Goal: Information Seeking & Learning: Check status

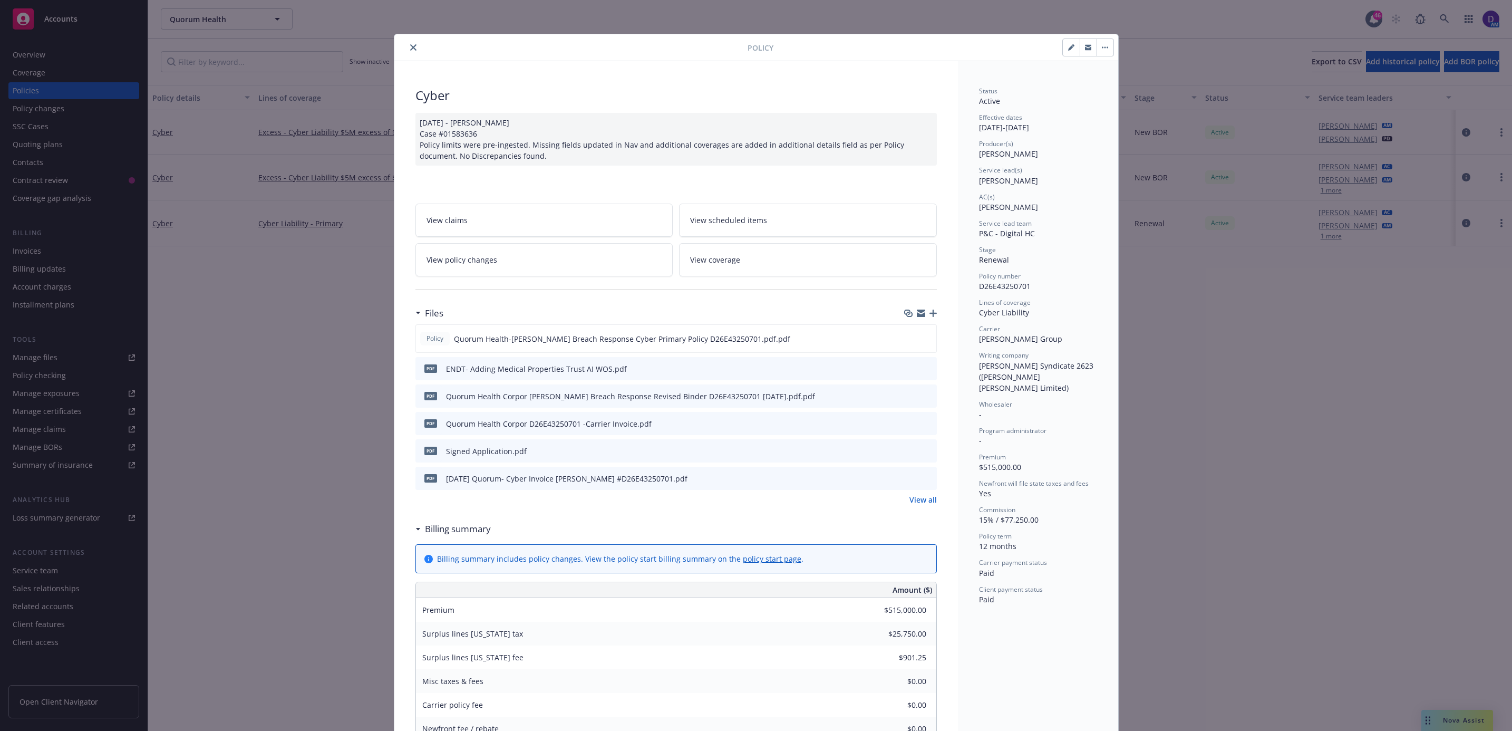
click at [410, 45] on icon "close" at bounding box center [413, 47] width 6 height 6
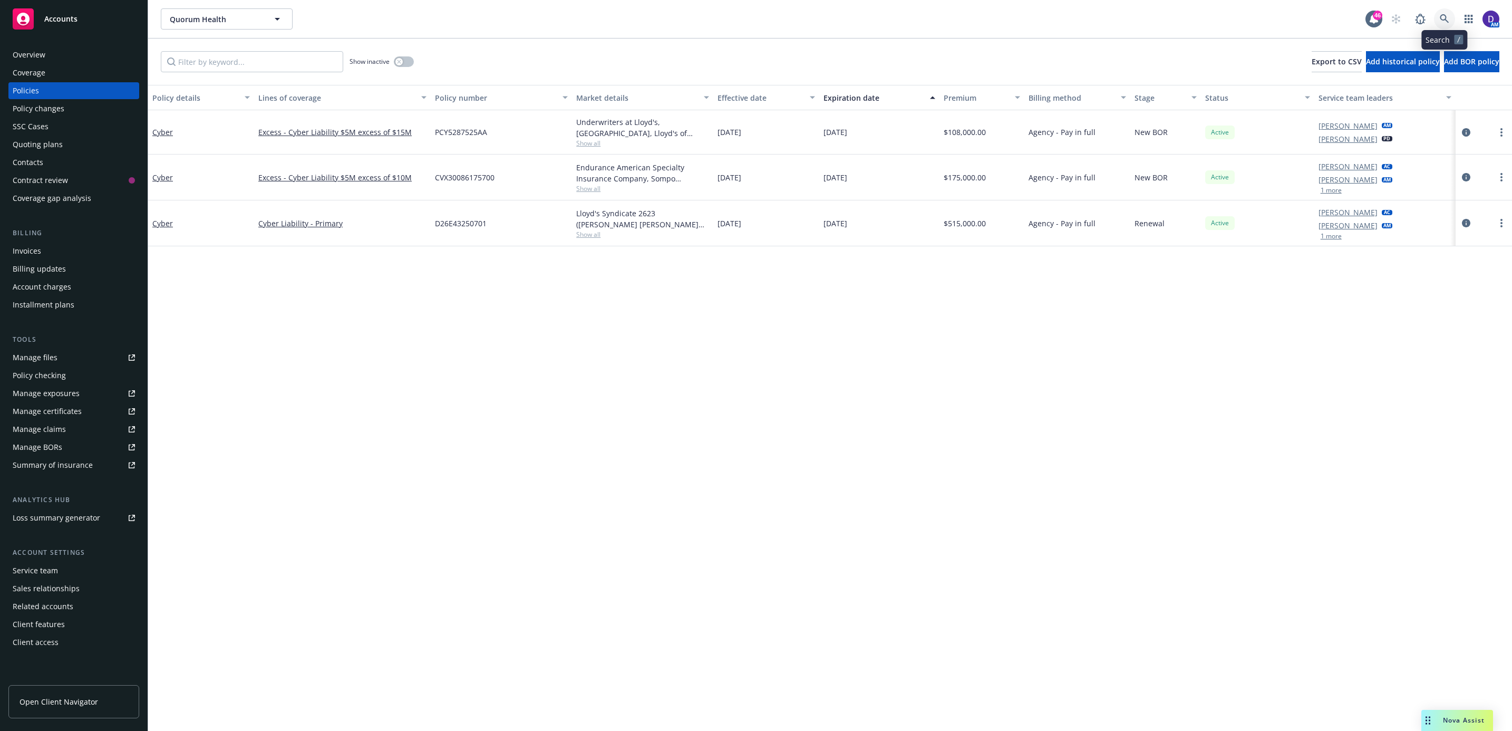
click at [1444, 21] on icon at bounding box center [1444, 18] width 9 height 9
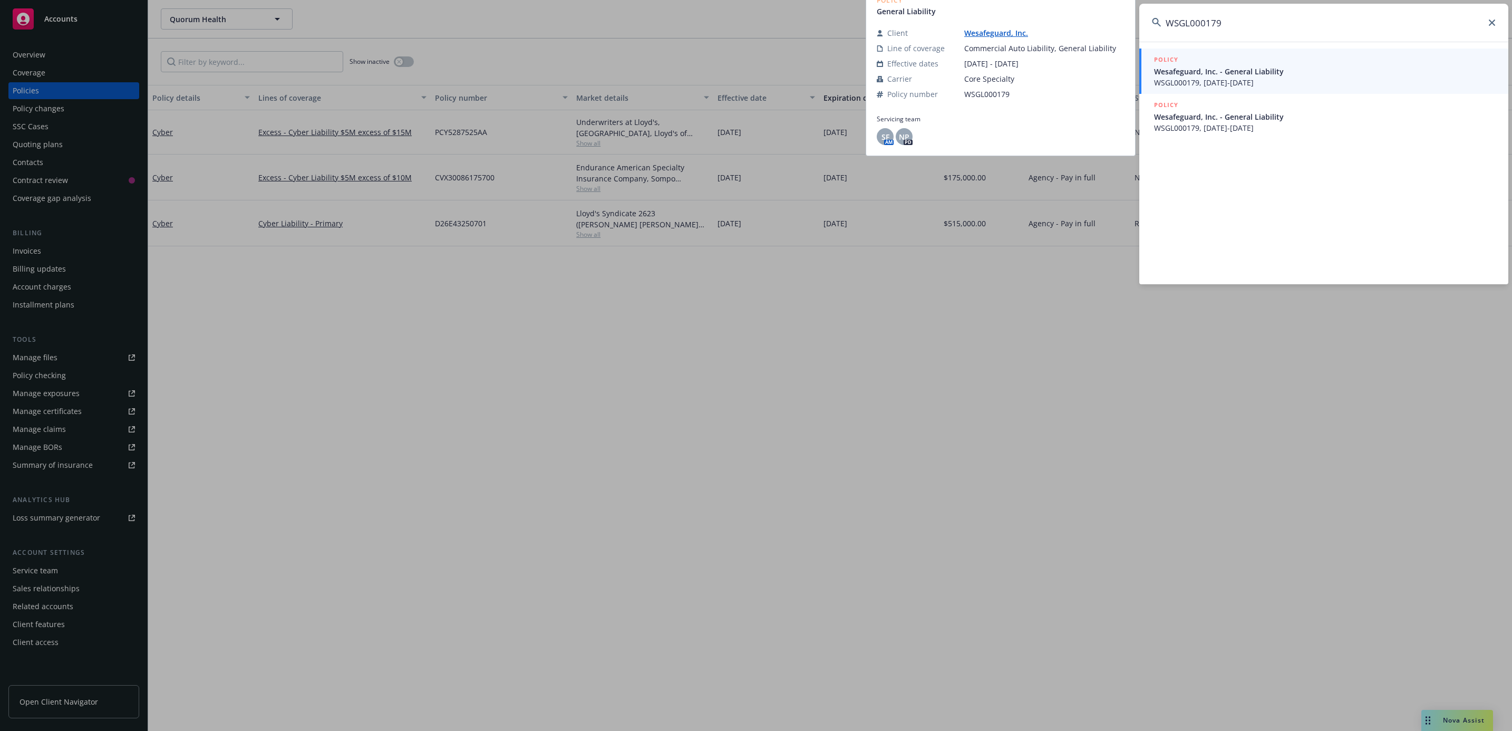
type input "WSGL000179"
click at [1242, 84] on span "WSGL000179, 10/23/2024-10/23/2025" at bounding box center [1325, 82] width 342 height 11
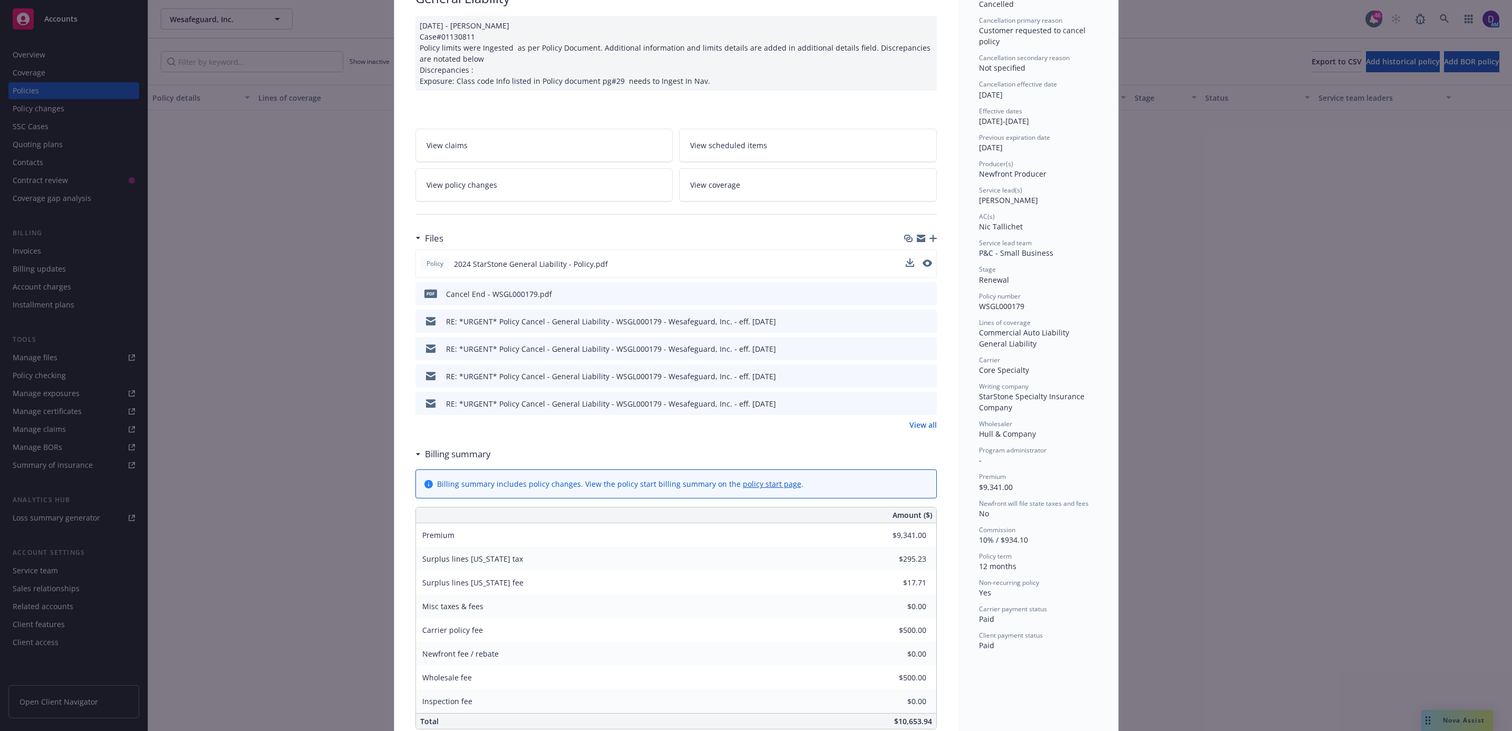
scroll to position [158, 0]
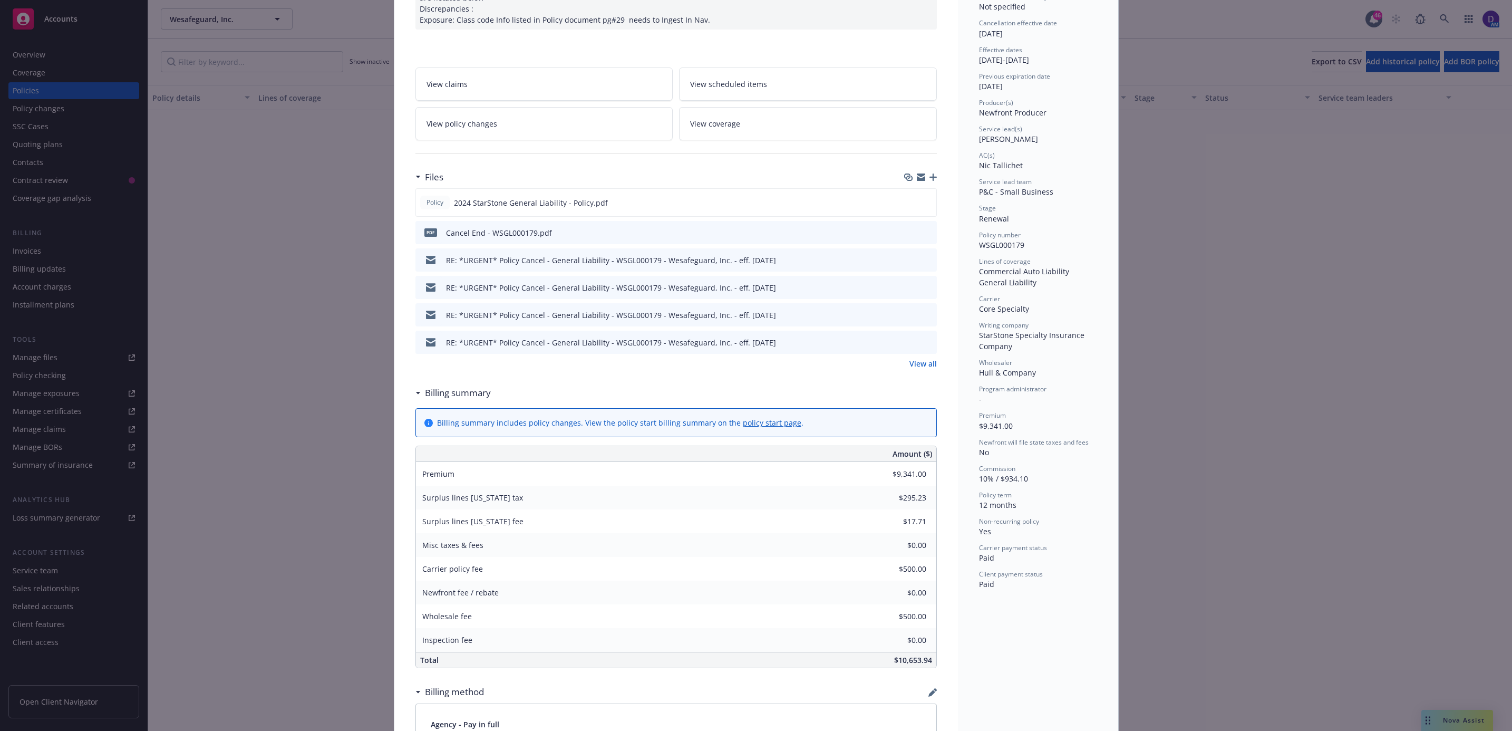
click at [922, 229] on icon "preview file" at bounding box center [926, 231] width 9 height 7
click at [924, 369] on link "View all" at bounding box center [922, 363] width 27 height 11
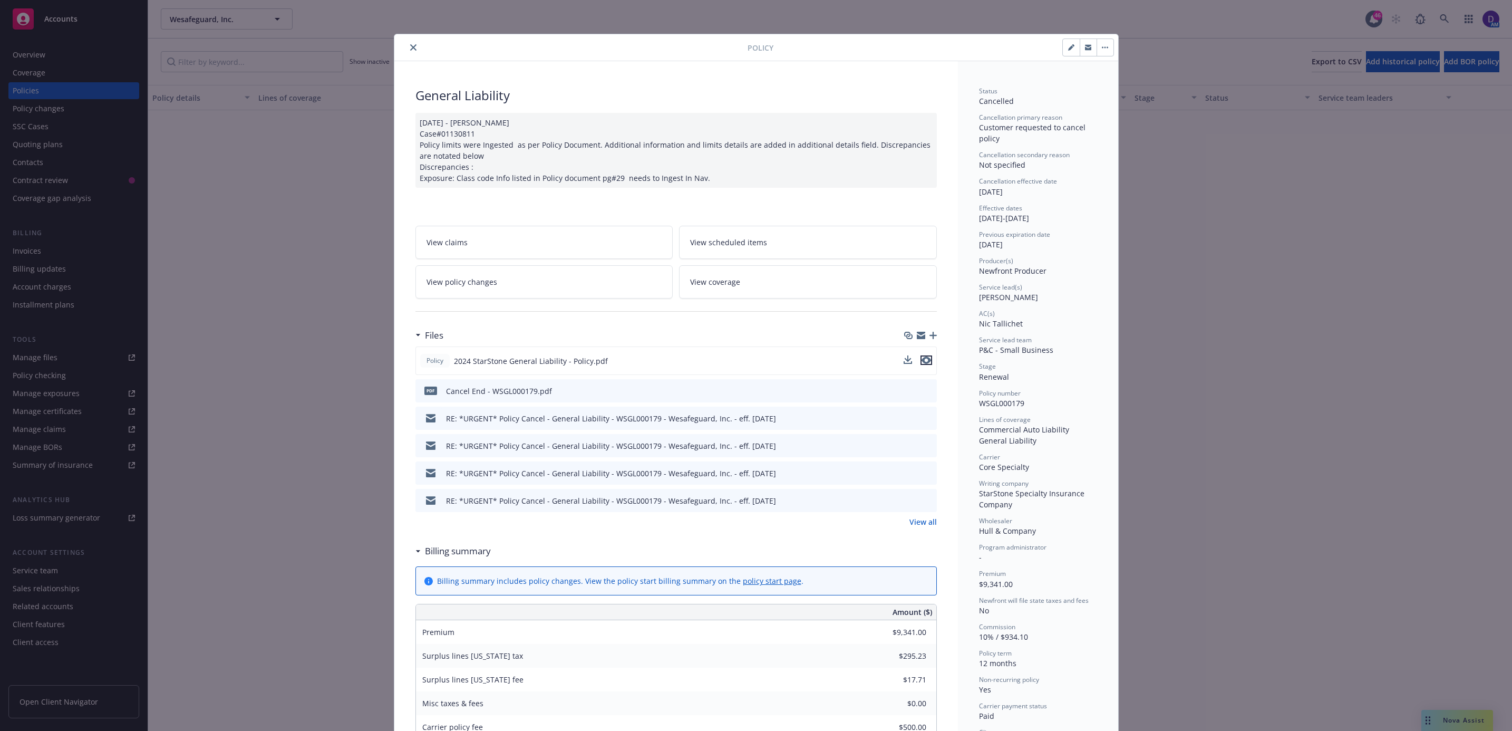
click at [923, 362] on icon "preview file" at bounding box center [926, 359] width 9 height 7
drag, startPoint x: 1028, startPoint y: 403, endPoint x: 972, endPoint y: 410, distance: 56.8
click at [979, 410] on div "Status Cancelled Cancellation primary reason Customer requested to cancel polic…" at bounding box center [1038, 416] width 118 height 661
copy span "WSGL000179"
click at [410, 47] on button "close" at bounding box center [413, 47] width 13 height 13
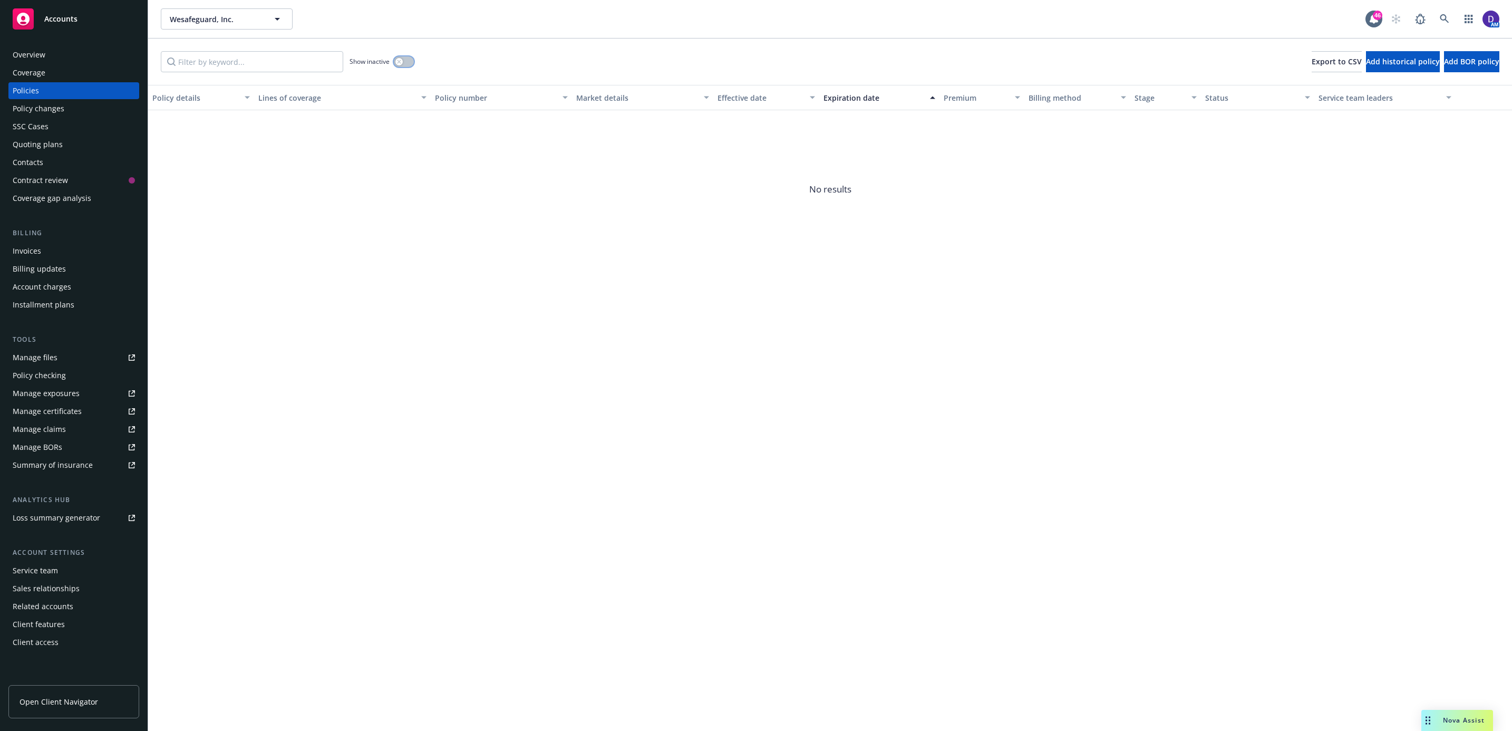
click at [410, 57] on button "button" at bounding box center [404, 61] width 20 height 11
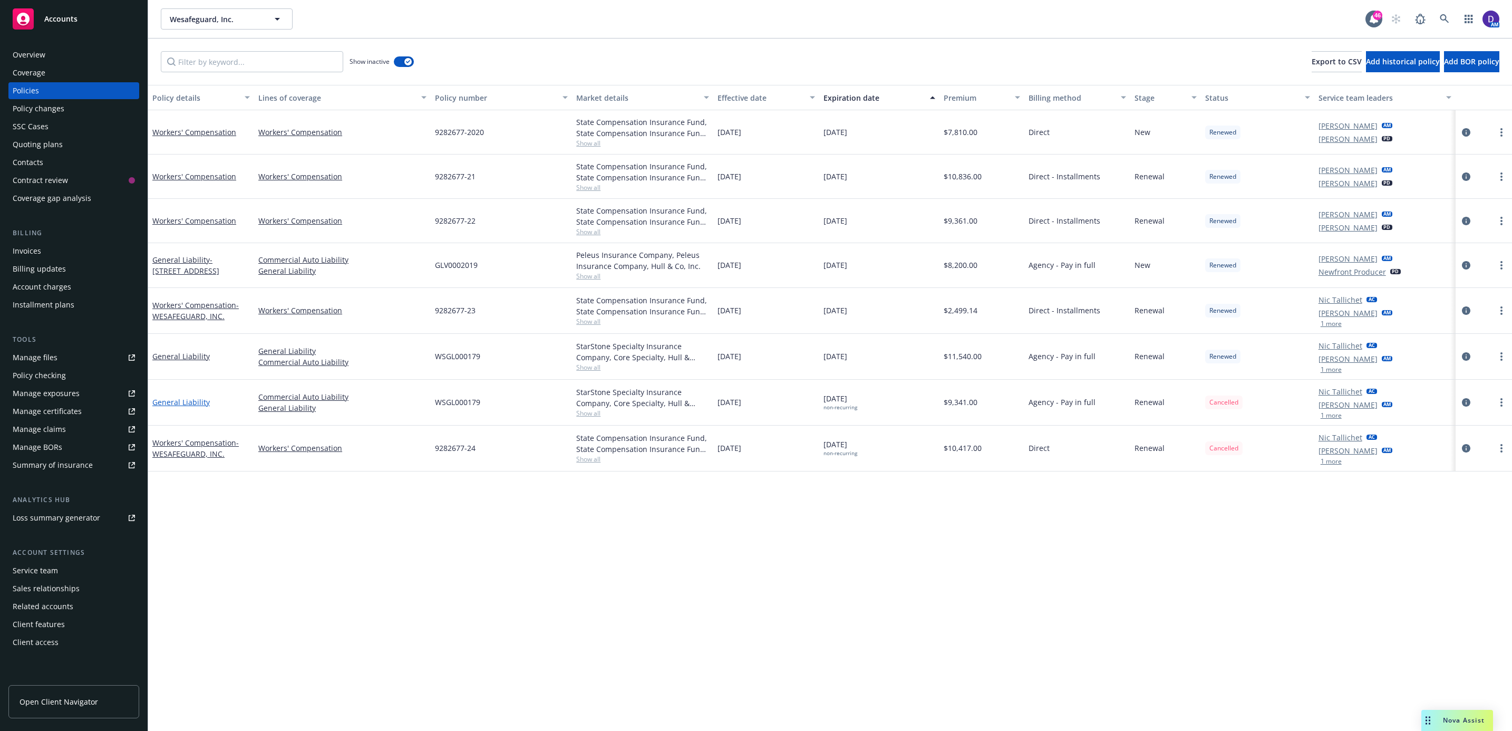
click at [187, 407] on link "General Liability" at bounding box center [180, 402] width 57 height 10
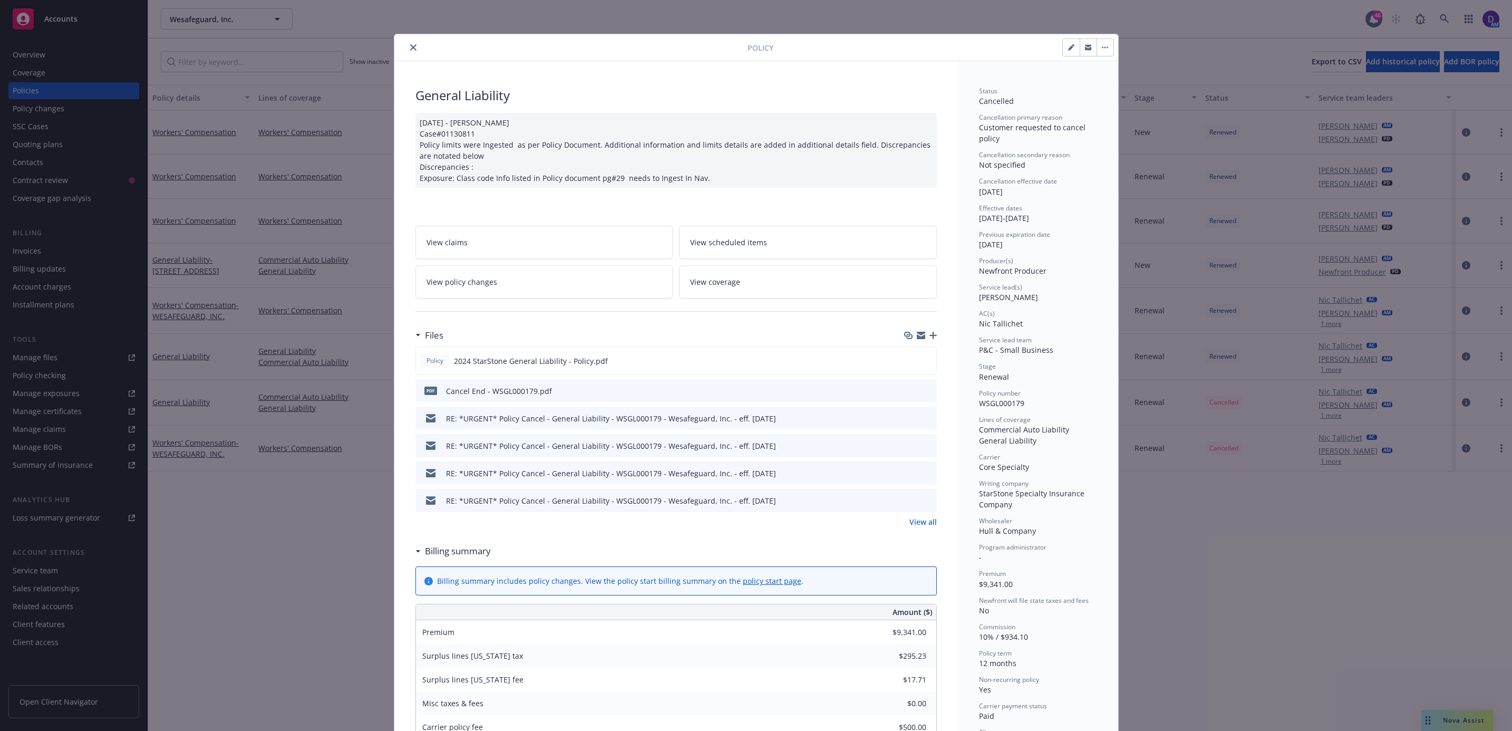
click at [905, 391] on icon "download file" at bounding box center [909, 390] width 8 height 8
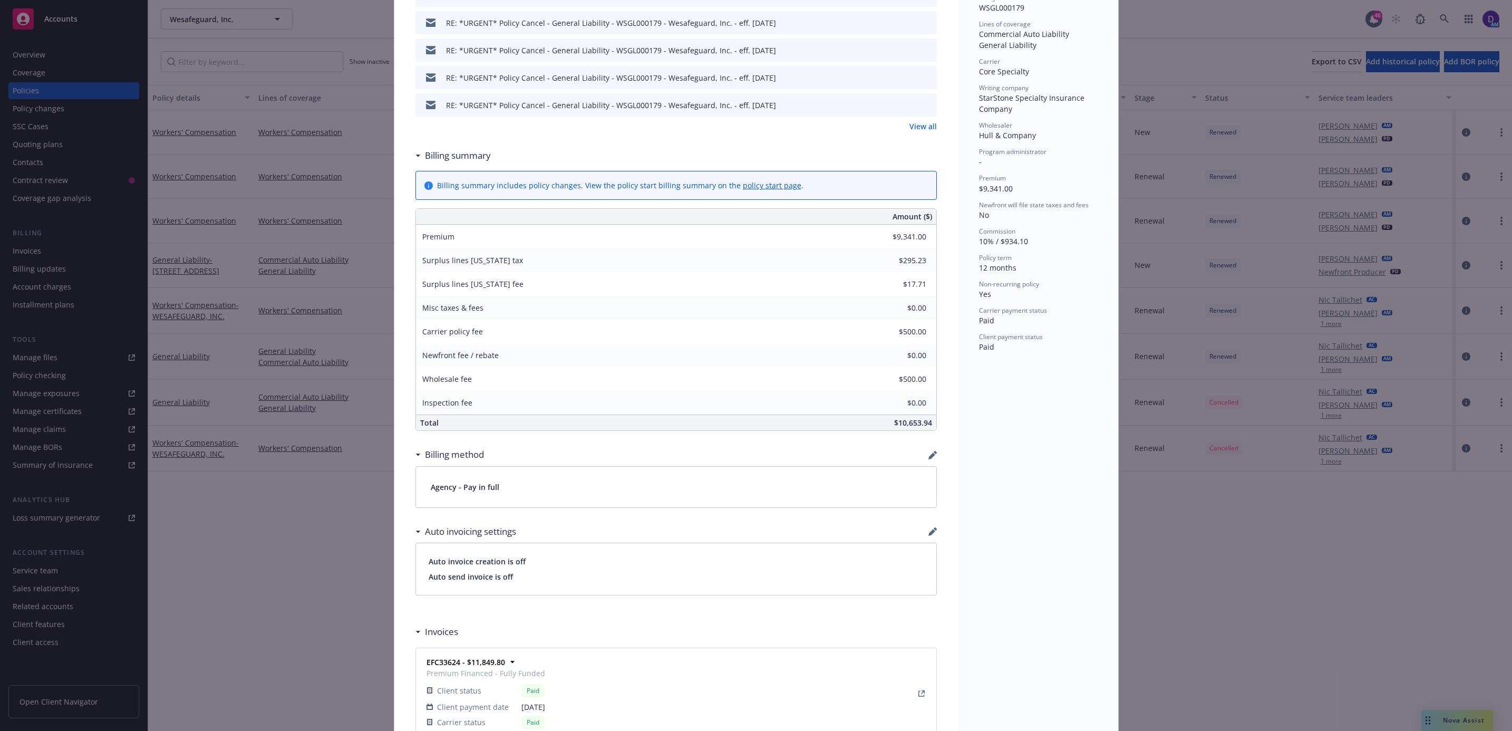
scroll to position [806, 0]
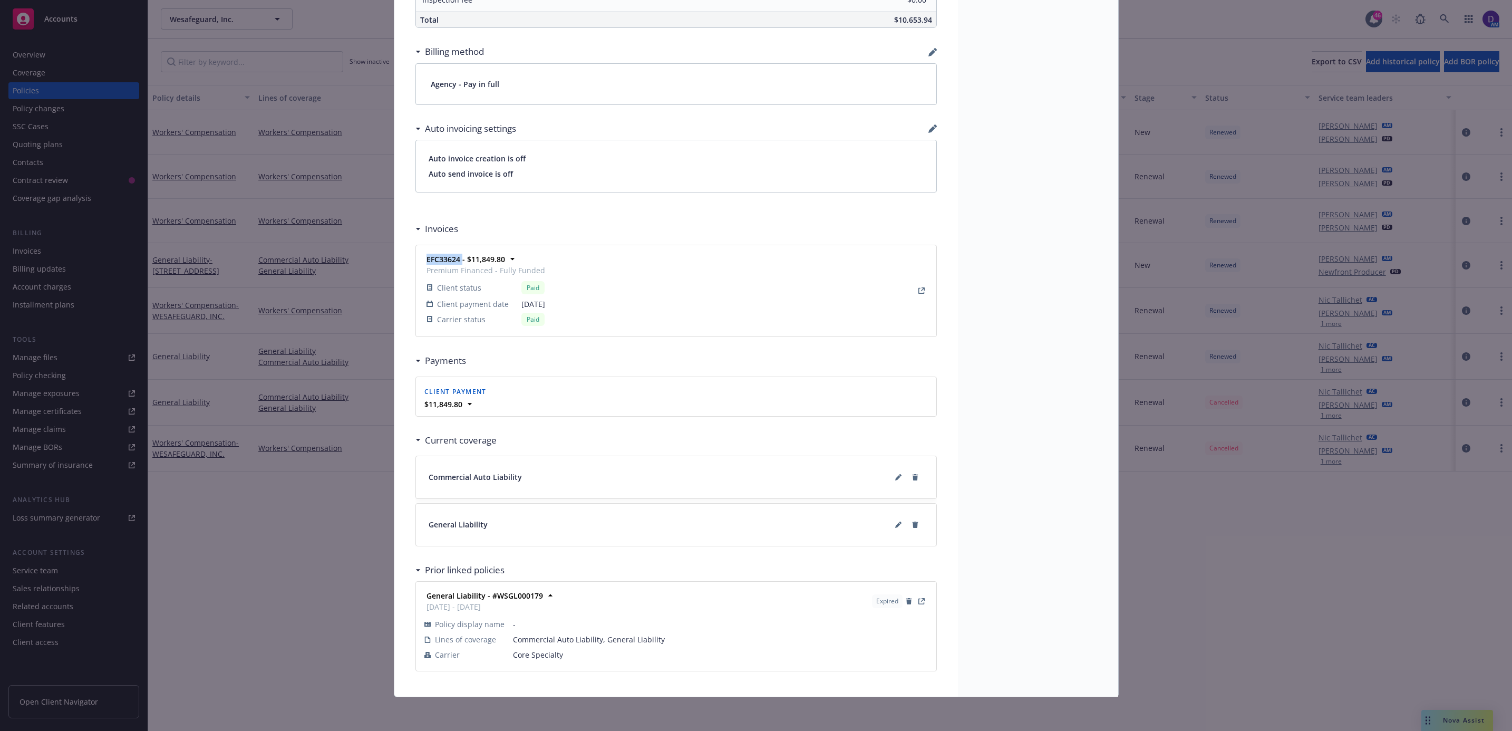
drag, startPoint x: 457, startPoint y: 253, endPoint x: 420, endPoint y: 258, distance: 37.7
click at [424, 258] on div "EFC33624 - $11,849.80 Premium Financed - Fully Funded Client status Paid Client…" at bounding box center [484, 291] width 121 height 74
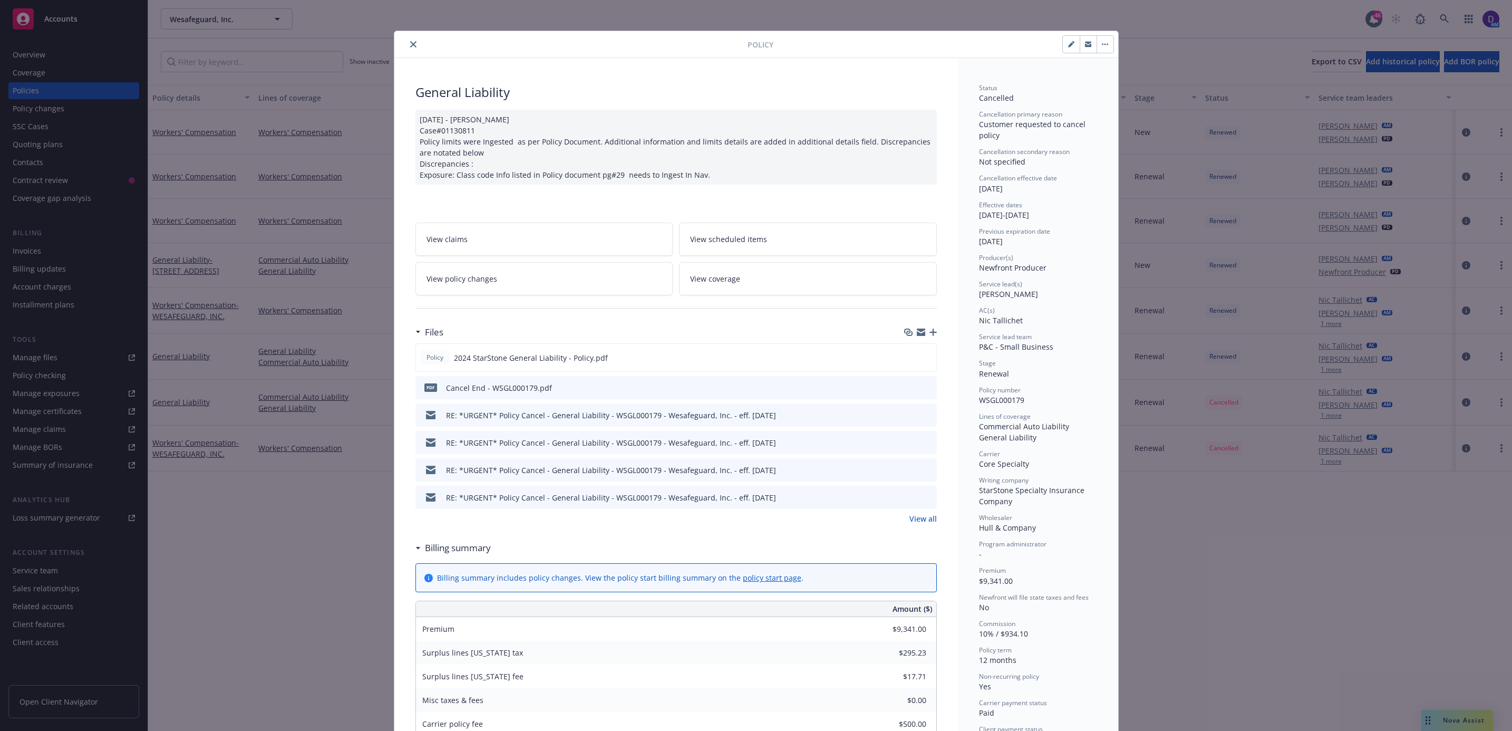
scroll to position [0, 0]
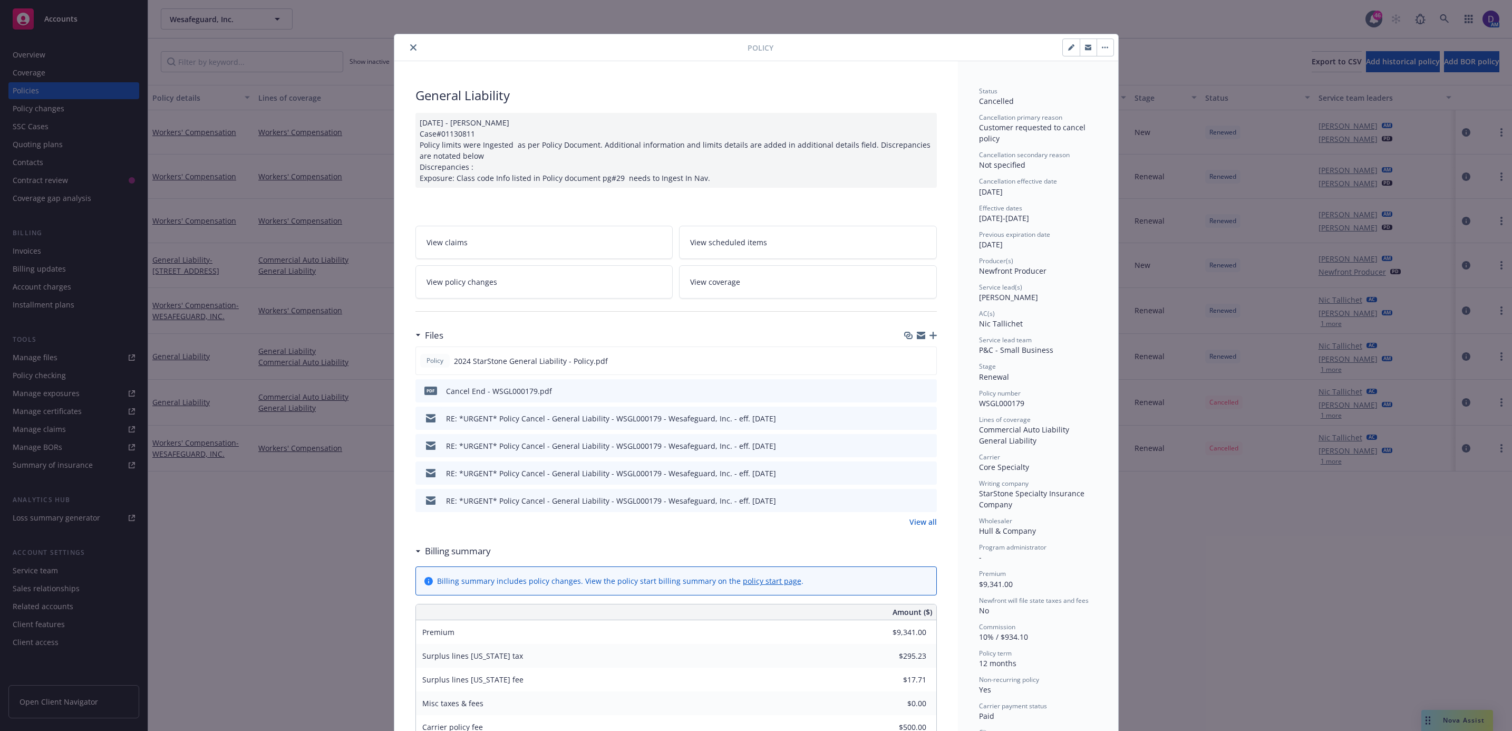
click at [410, 51] on icon "close" at bounding box center [413, 47] width 6 height 6
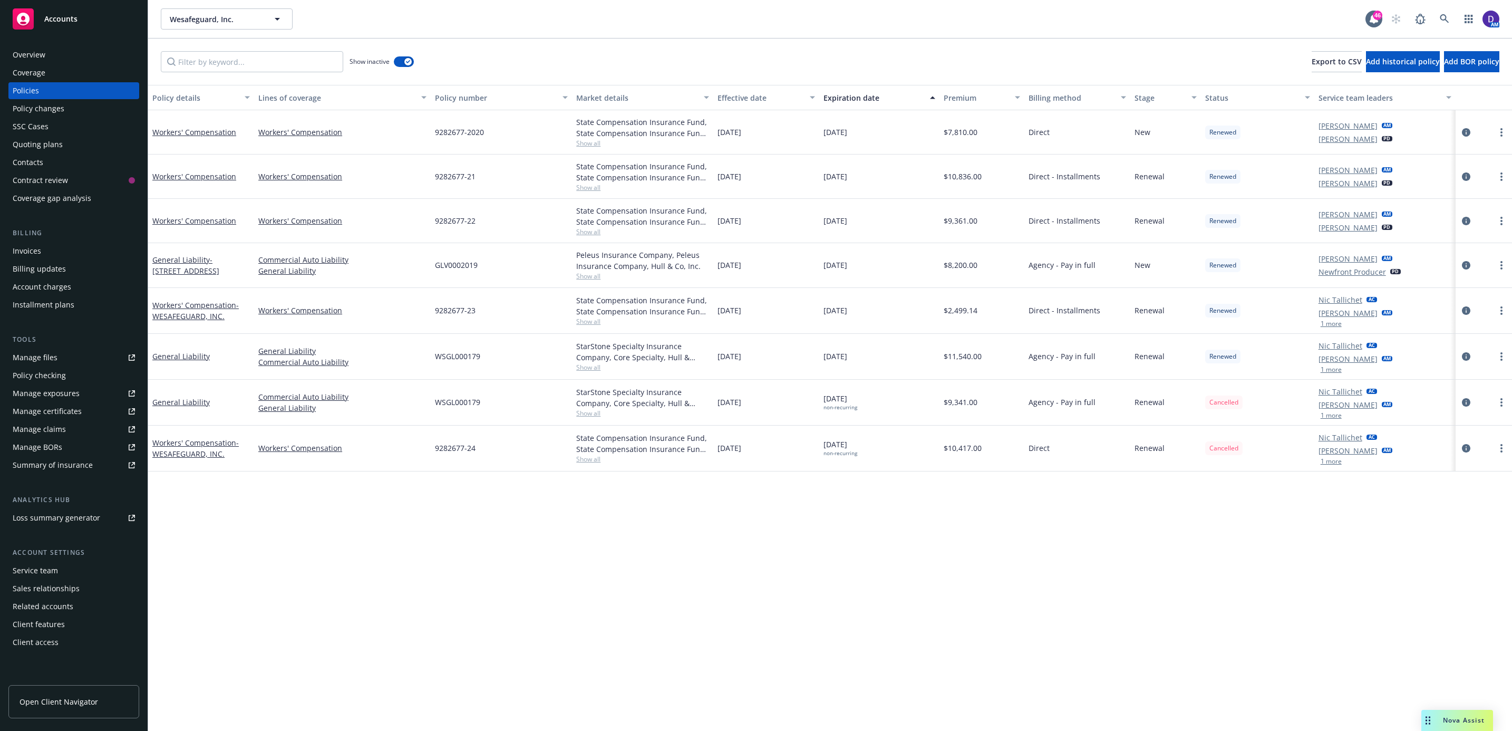
click at [26, 252] on div "Invoices" at bounding box center [27, 251] width 28 height 17
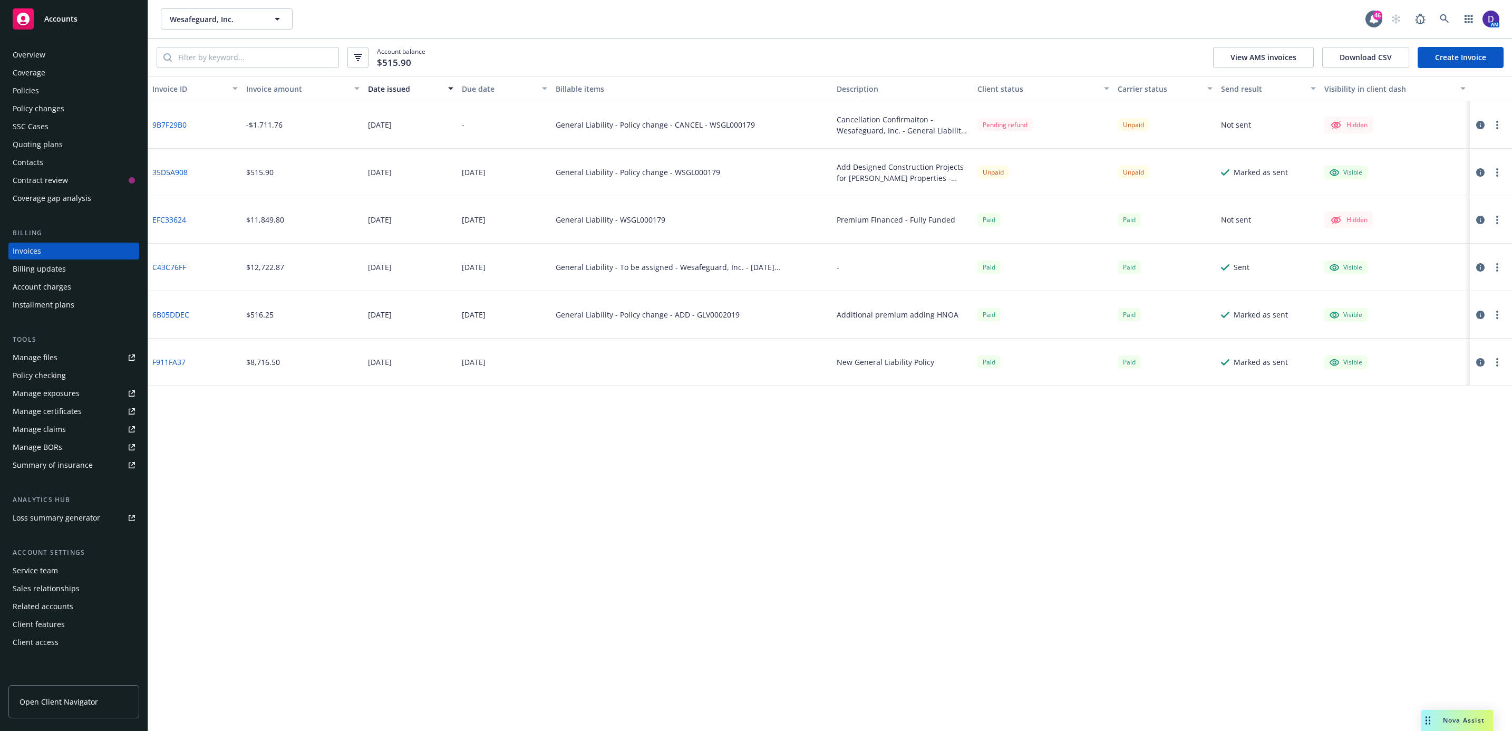
click at [176, 122] on link "9B7F29B0" at bounding box center [169, 124] width 34 height 11
click at [1479, 128] on icon "button" at bounding box center [1480, 125] width 8 height 8
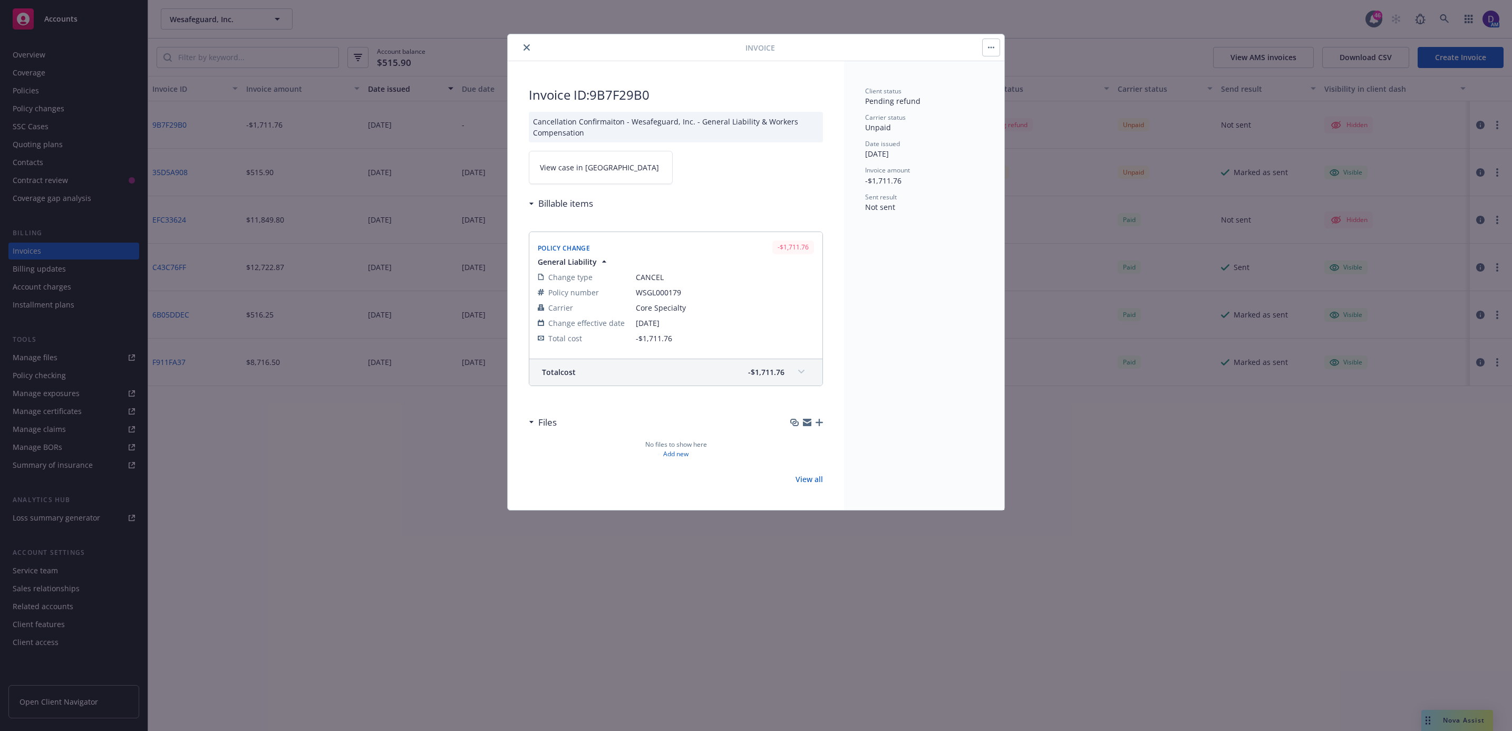
click at [527, 53] on button "close" at bounding box center [526, 47] width 13 height 13
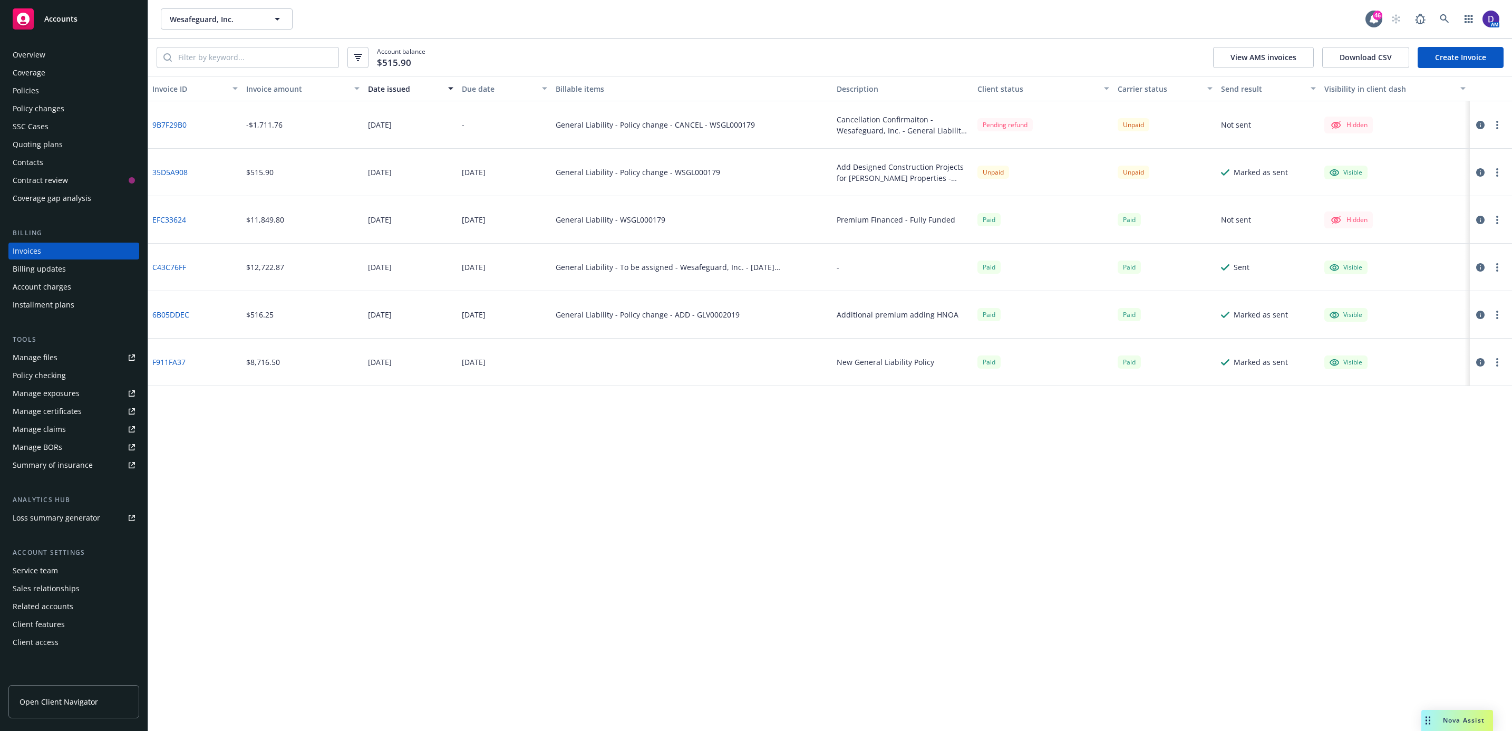
click at [179, 124] on link "9B7F29B0" at bounding box center [169, 124] width 34 height 11
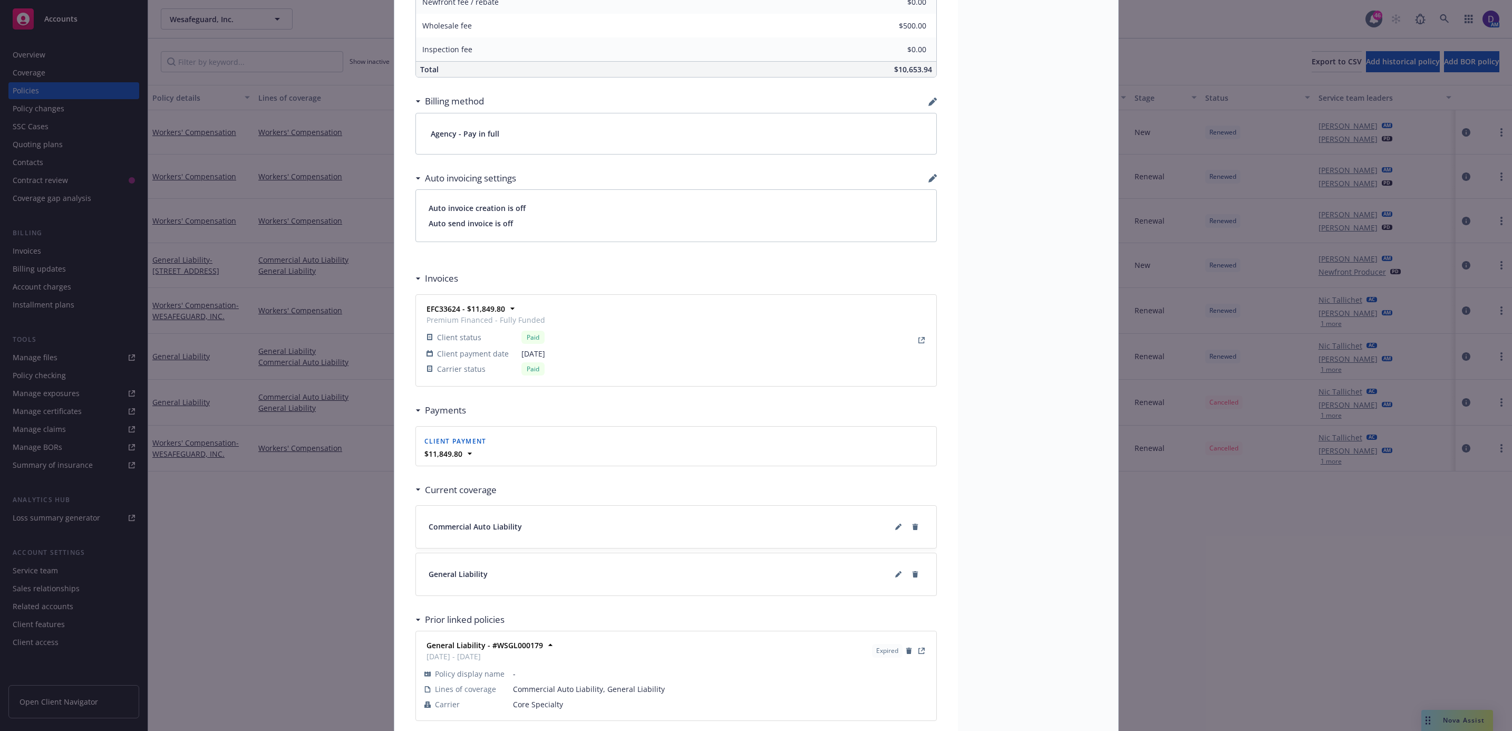
scroll to position [806, 0]
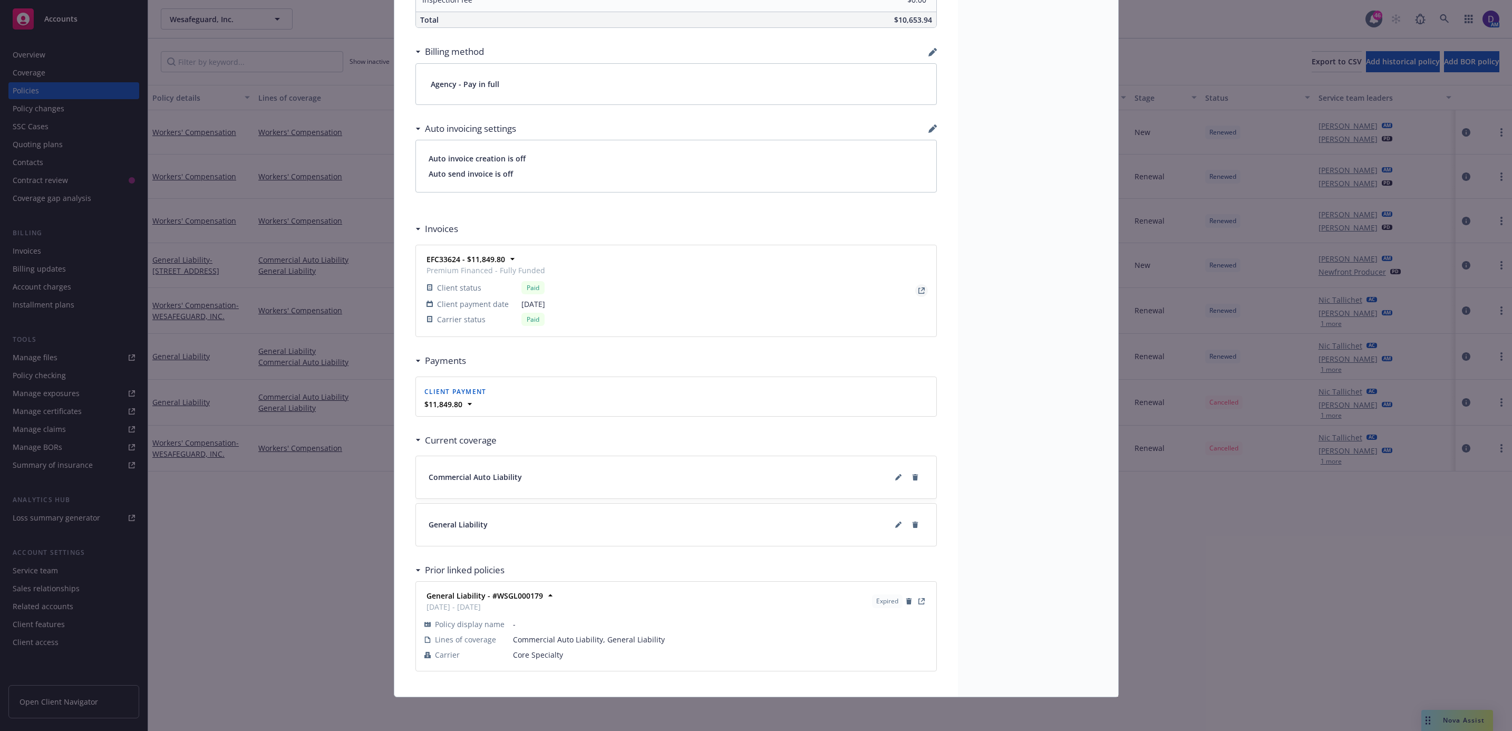
click at [918, 287] on icon "View Invoice" at bounding box center [921, 290] width 6 height 6
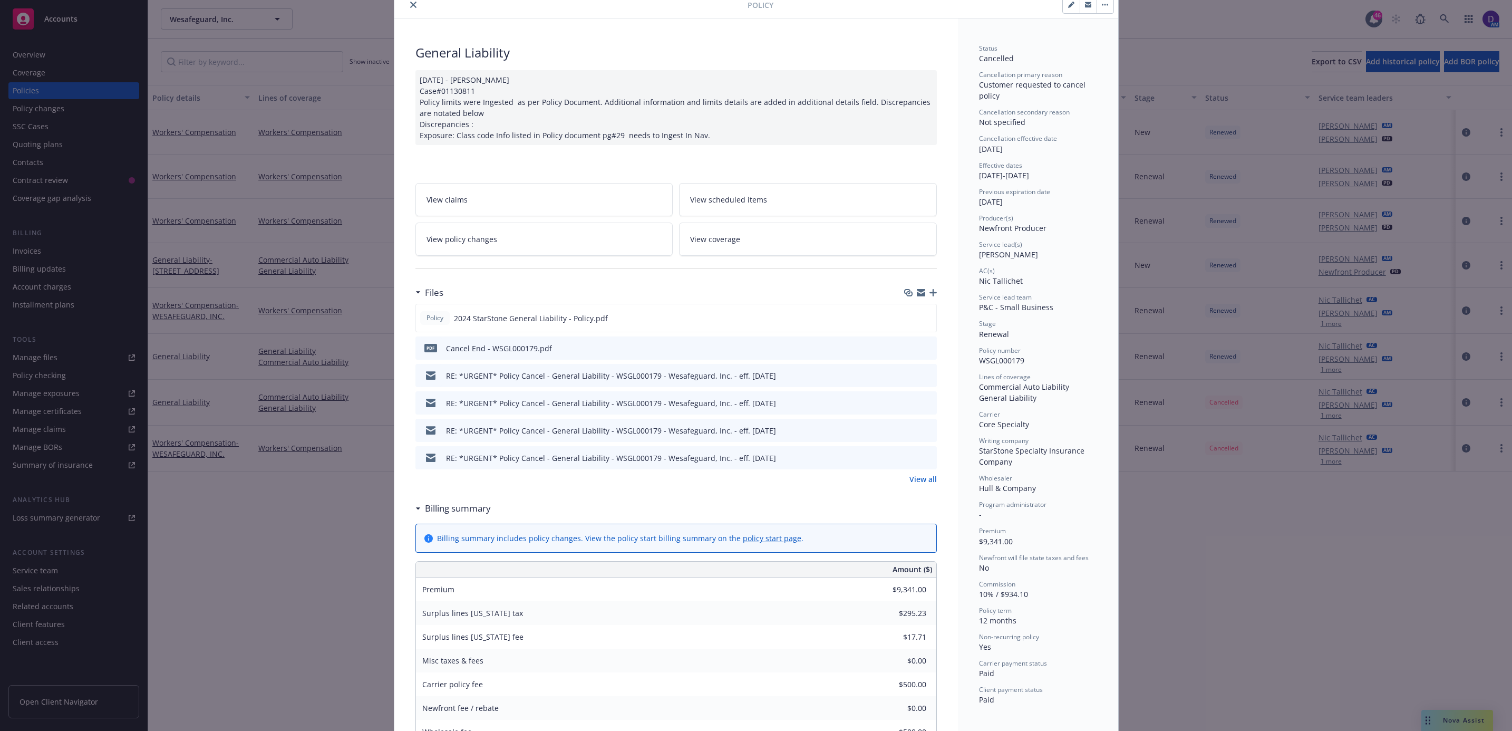
scroll to position [15, 0]
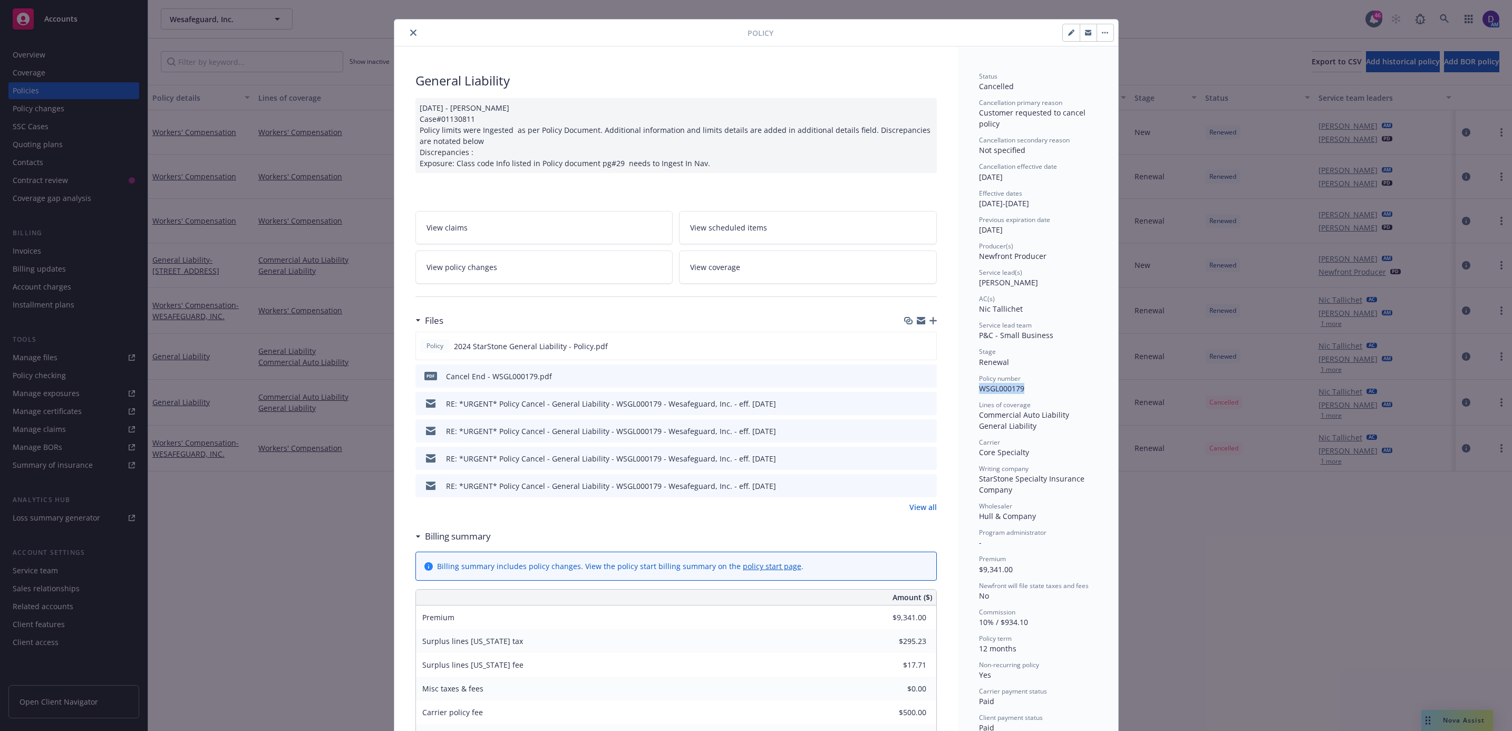
drag, startPoint x: 1038, startPoint y: 388, endPoint x: 970, endPoint y: 396, distance: 68.5
copy span "WSGL000179"
click at [922, 378] on icon "preview file" at bounding box center [926, 375] width 9 height 7
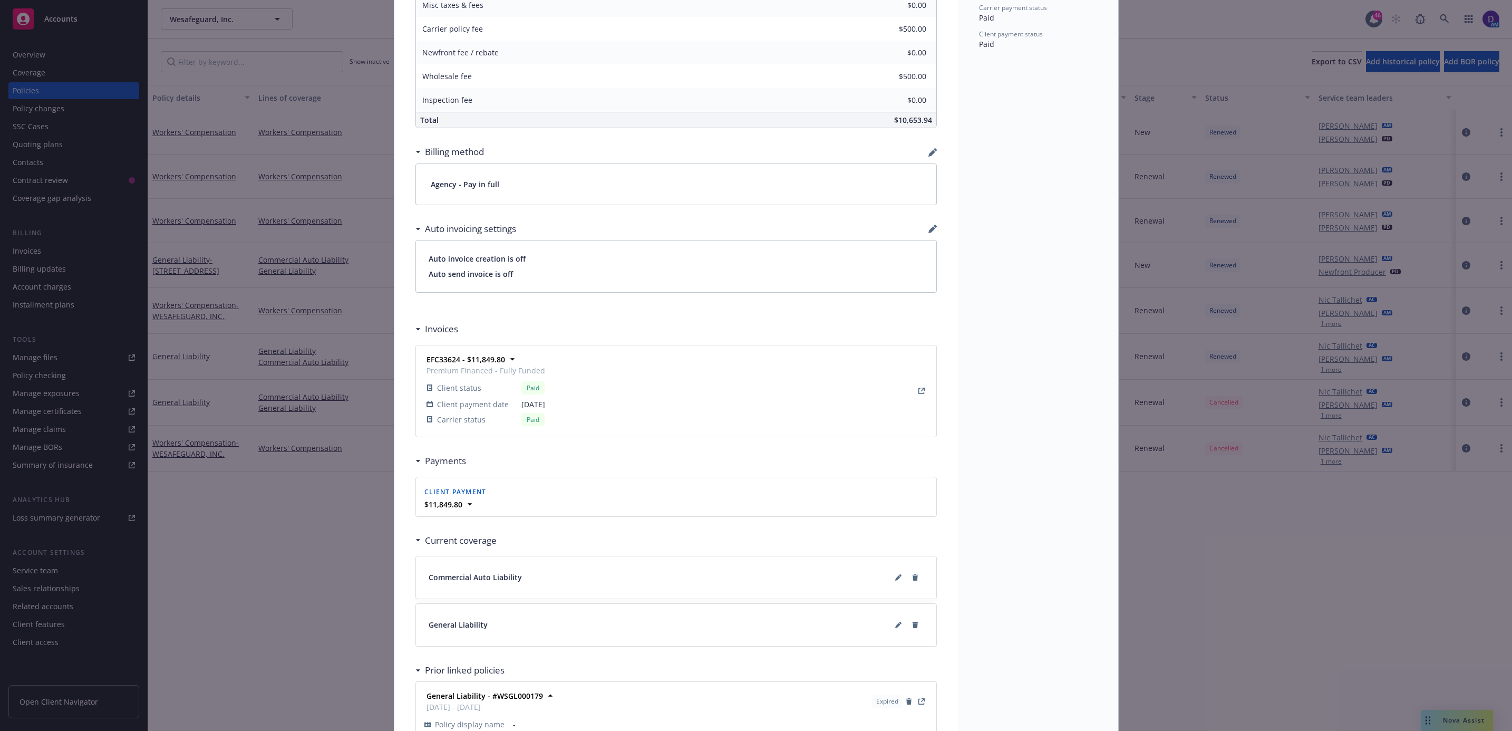
scroll to position [806, 0]
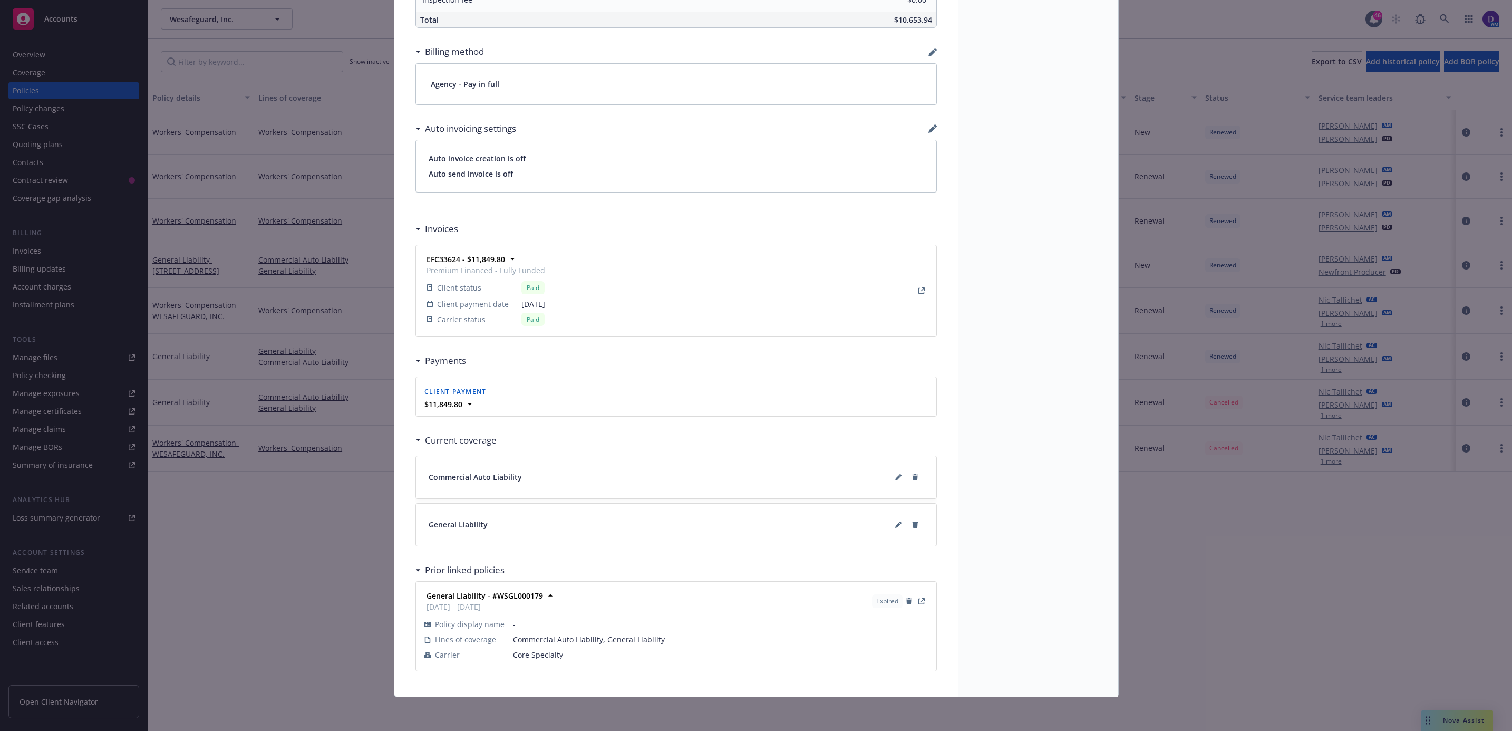
click at [431, 230] on h3 "Invoices" at bounding box center [441, 229] width 33 height 14
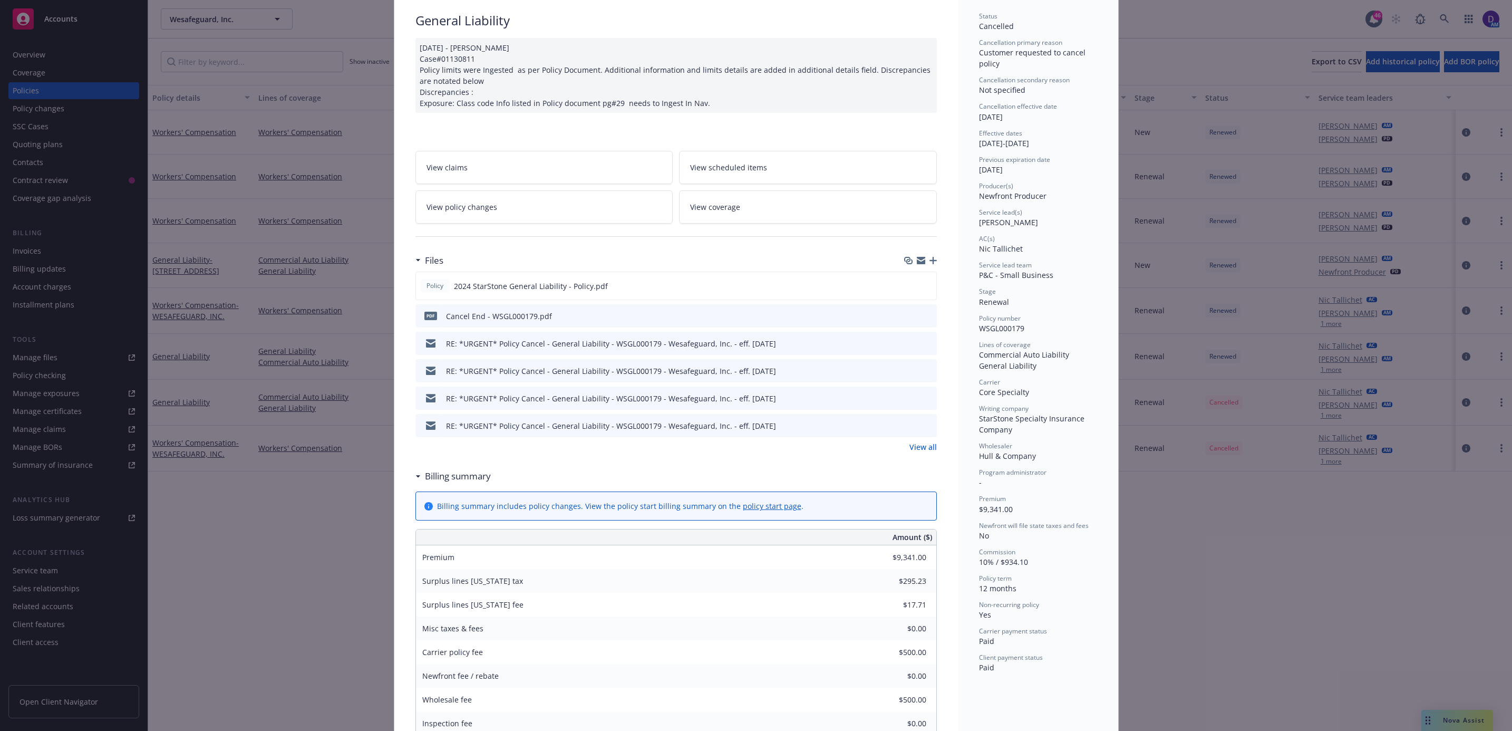
scroll to position [0, 0]
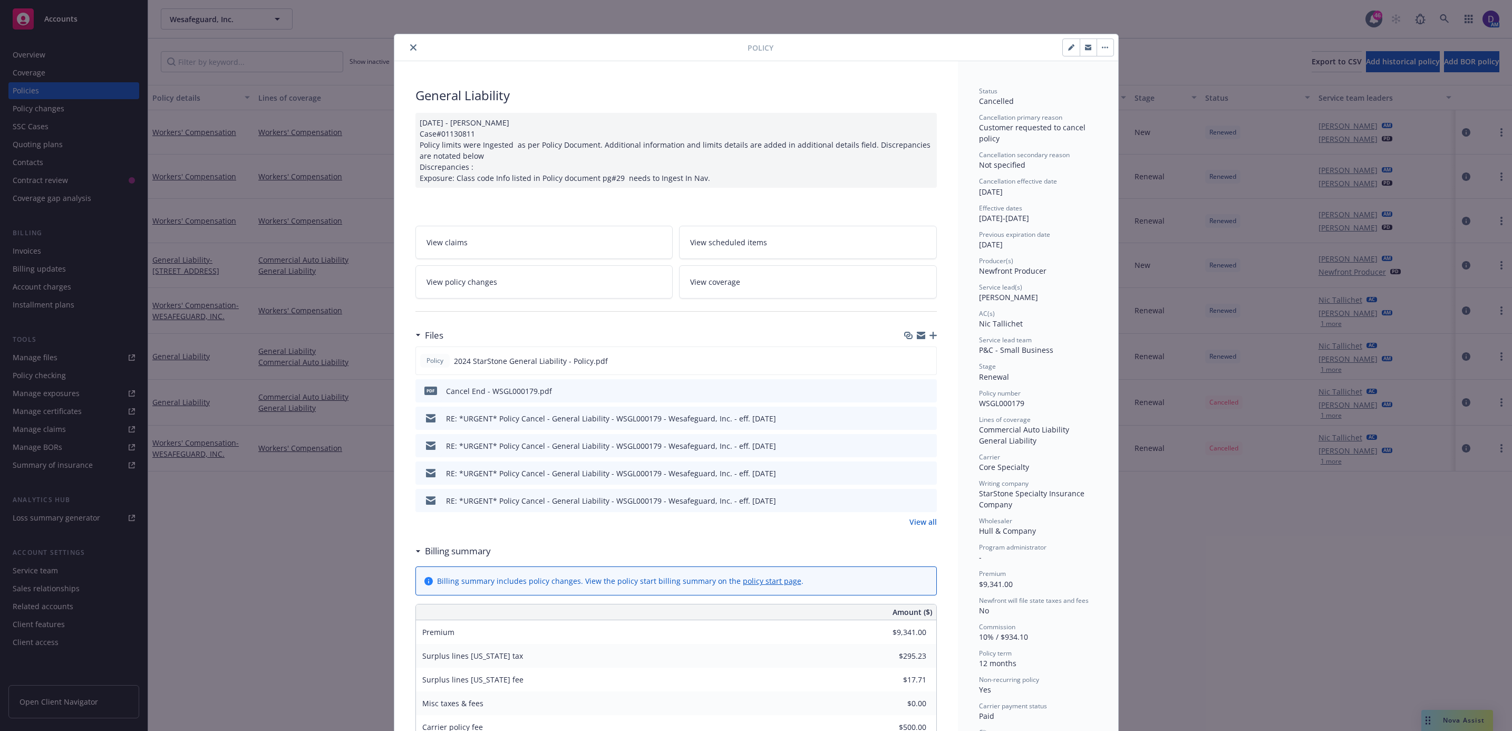
click at [410, 47] on icon "close" at bounding box center [413, 47] width 6 height 6
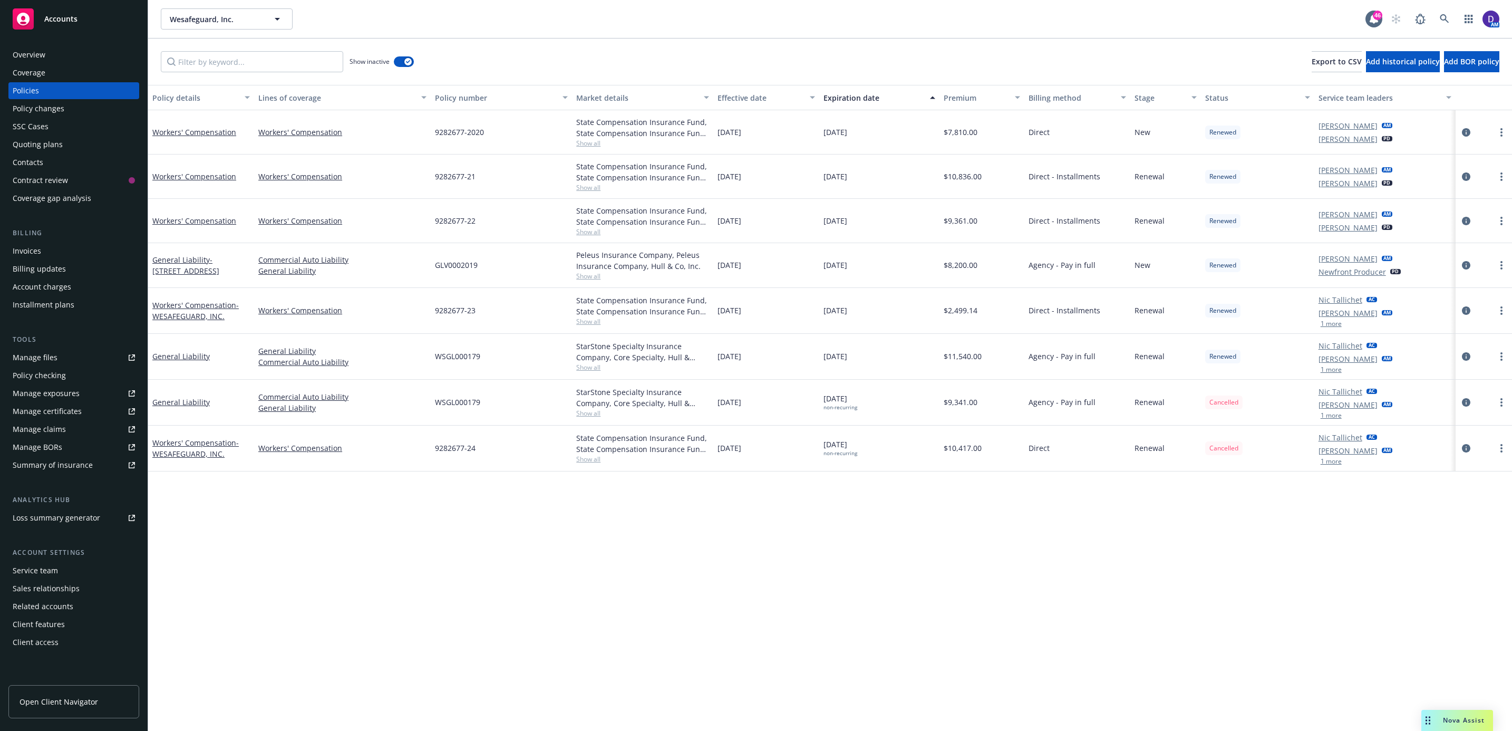
click at [29, 247] on div "Invoices" at bounding box center [27, 251] width 28 height 17
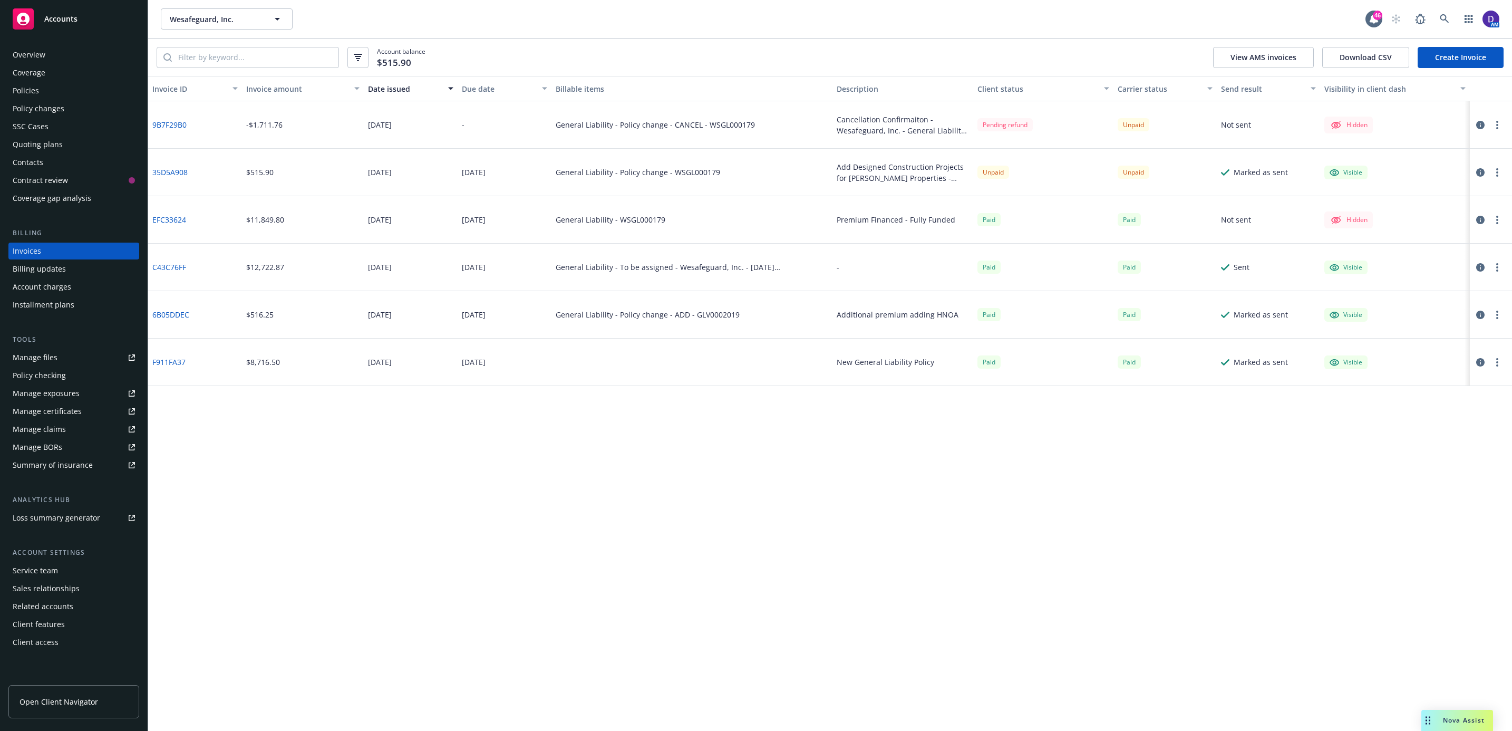
click at [183, 125] on link "9B7F29B0" at bounding box center [169, 124] width 34 height 11
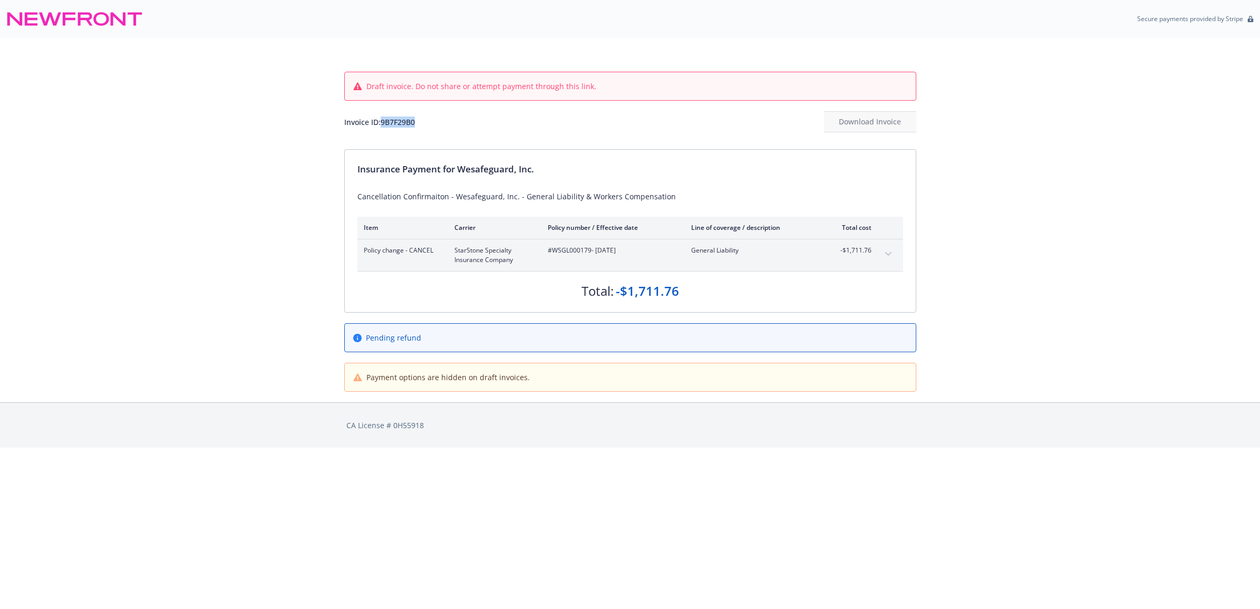
drag, startPoint x: 420, startPoint y: 127, endPoint x: 383, endPoint y: 129, distance: 37.0
click at [383, 129] on div "Invoice ID: 9B7F29B0 Download Invoice" at bounding box center [630, 121] width 572 height 21
copy div "9B7F29B0"
click at [891, 252] on icon "expand content" at bounding box center [888, 254] width 6 height 4
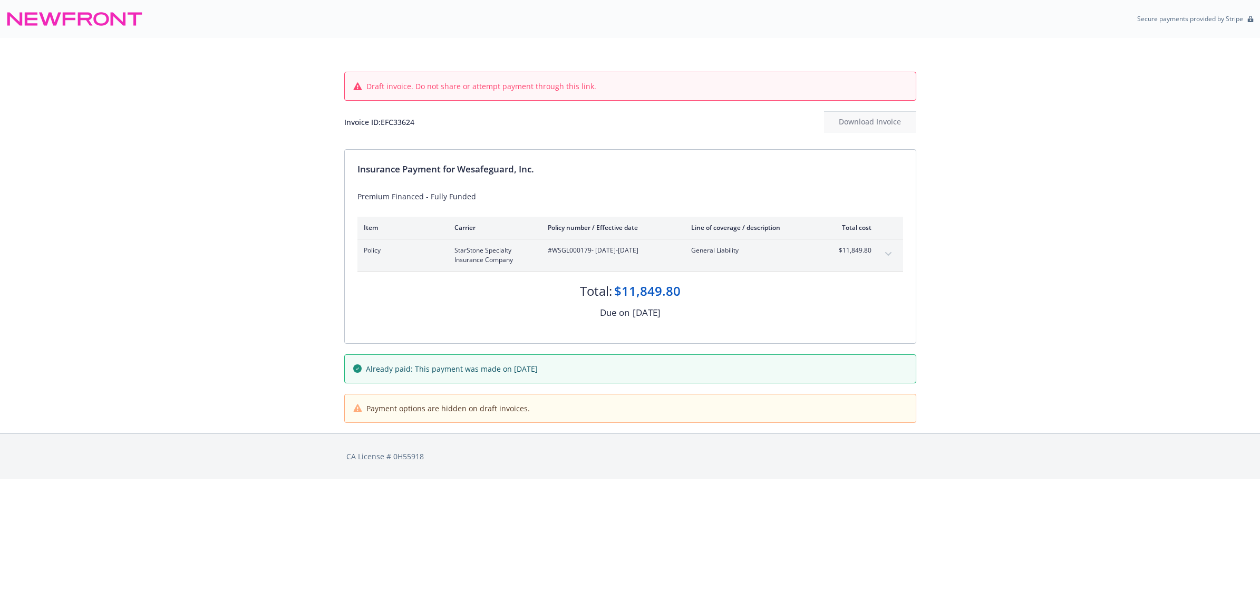
click at [889, 253] on icon "expand content" at bounding box center [888, 254] width 6 height 4
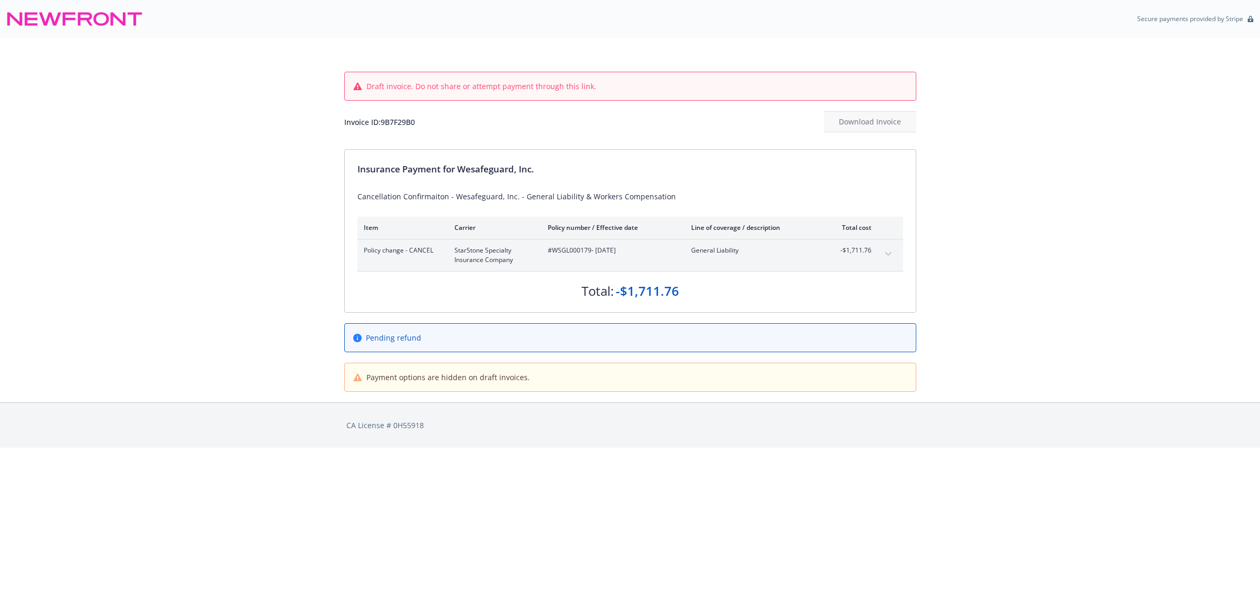
click at [889, 256] on button "expand content" at bounding box center [888, 254] width 17 height 17
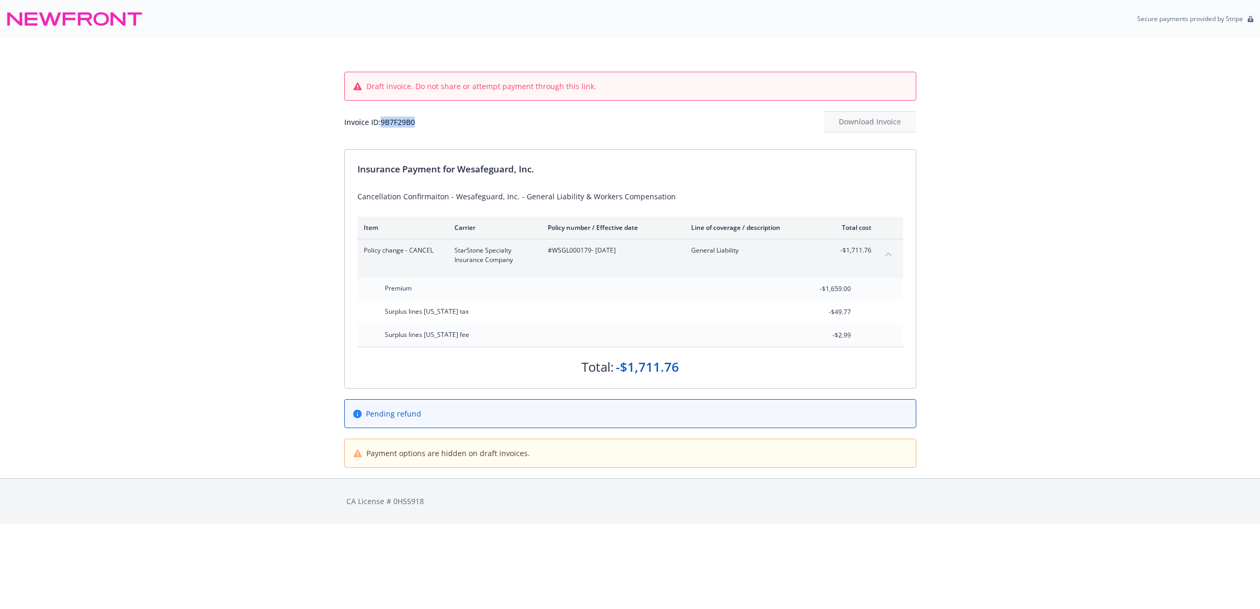
drag, startPoint x: 419, startPoint y: 128, endPoint x: 381, endPoint y: 127, distance: 38.0
click at [381, 127] on div "Invoice ID: 9B7F29B0 Download Invoice" at bounding box center [630, 121] width 572 height 21
copy div "9B7F29B0"
